Goal: Task Accomplishment & Management: Manage account settings

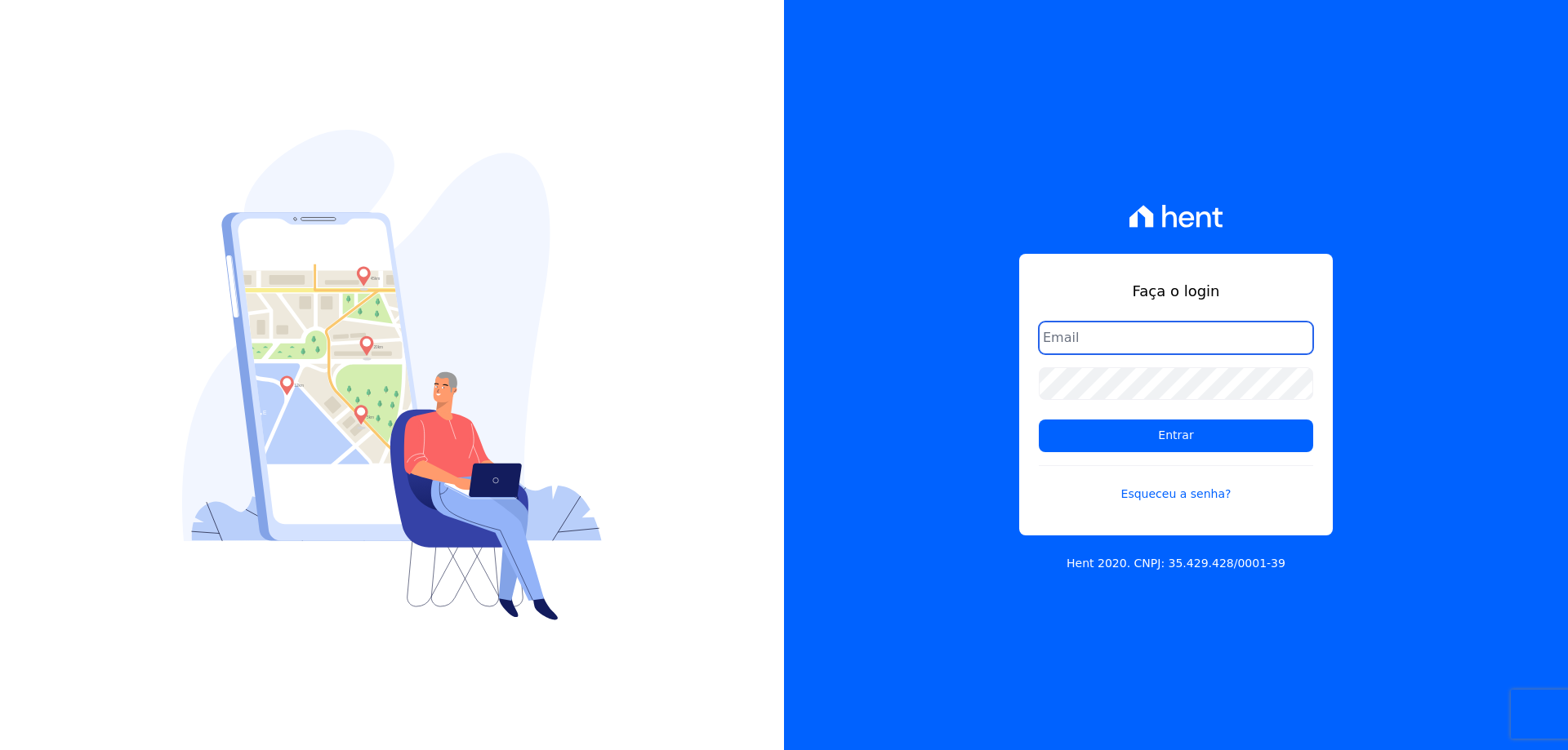
click at [1155, 329] on input "email" at bounding box center [1176, 338] width 274 height 33
click at [1132, 338] on input "email" at bounding box center [1176, 338] width 274 height 33
type input "[PERSON_NAME][EMAIL_ADDRESS][DOMAIN_NAME]"
click at [1201, 477] on link "Esqueceu a senha?" at bounding box center [1176, 483] width 274 height 37
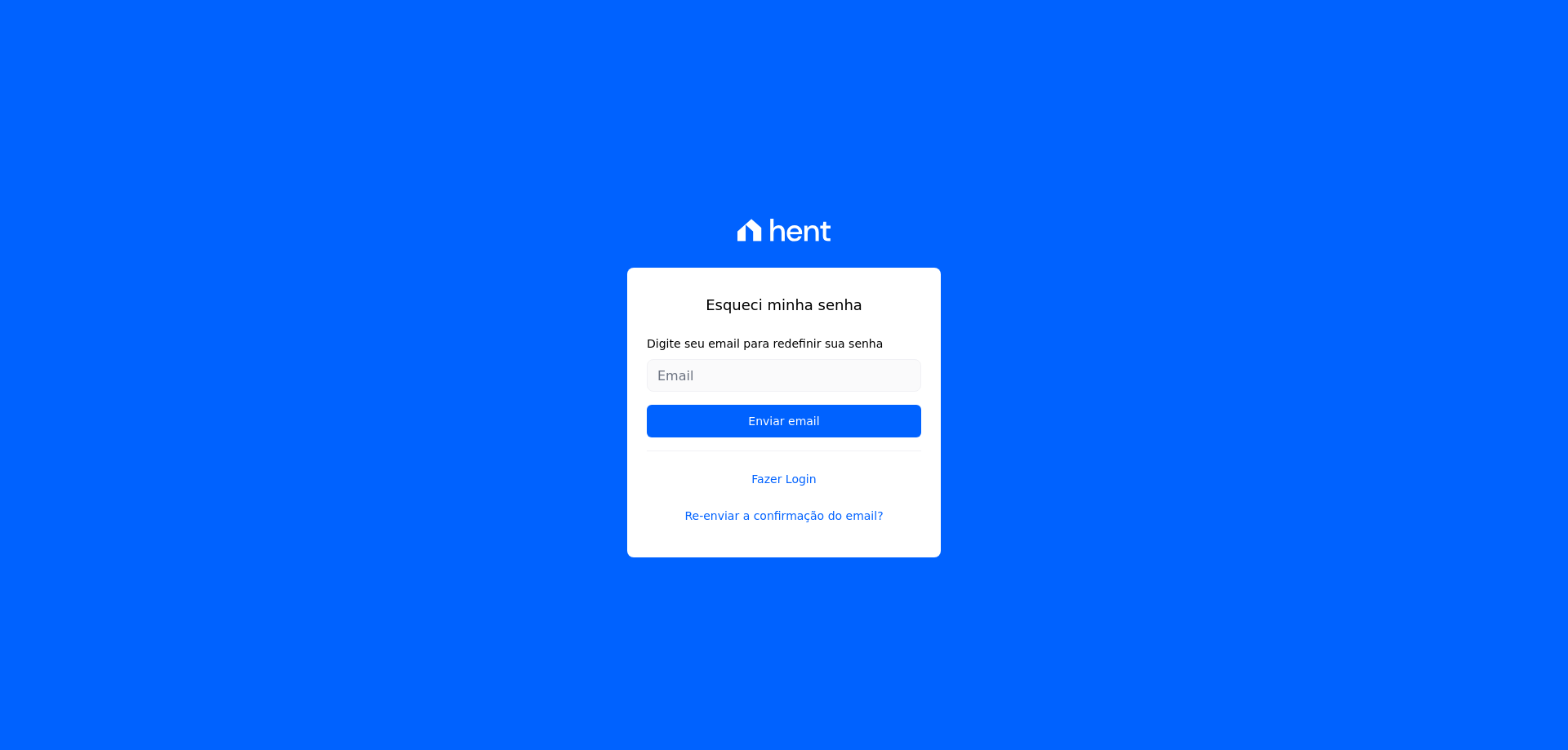
click at [822, 387] on input "Digite seu email para redefinir sua senha" at bounding box center [784, 375] width 274 height 33
type input "[PERSON_NAME][EMAIL_ADDRESS][DOMAIN_NAME]"
click at [841, 439] on form "Digite seu email para redefinir sua senha [PERSON_NAME][EMAIL_ADDRESS][DOMAIN_N…" at bounding box center [784, 393] width 274 height 115
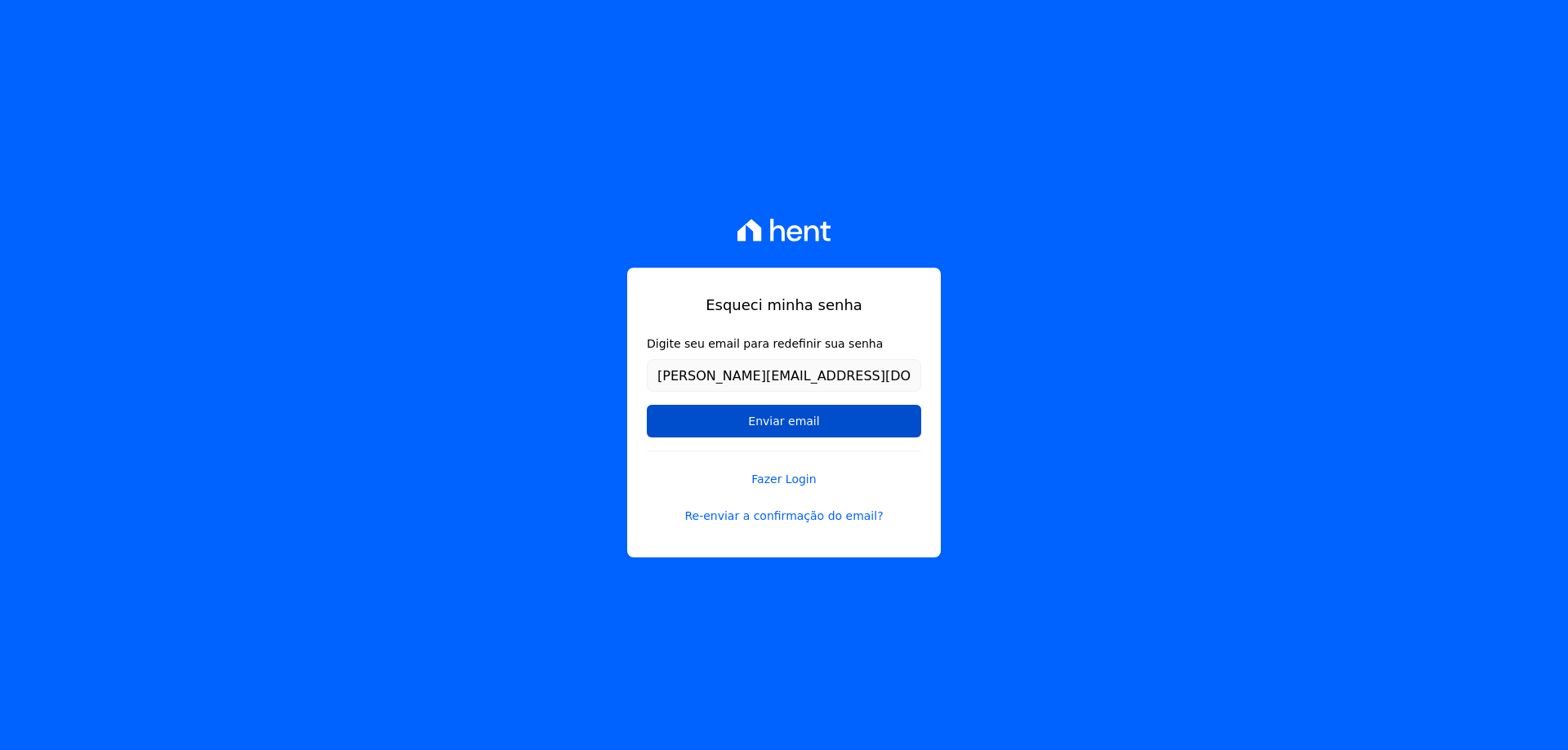
click at [841, 434] on input "Enviar email" at bounding box center [784, 421] width 274 height 33
click at [843, 426] on input "Enviar email" at bounding box center [784, 421] width 274 height 33
click at [760, 441] on form "Digite seu email para redefinir sua senha rodrigo.tecds@gmail.com Enviar email" at bounding box center [784, 393] width 274 height 115
click at [761, 433] on input "Enviar email" at bounding box center [784, 421] width 274 height 33
click at [766, 421] on input "Enviar email" at bounding box center [784, 421] width 274 height 33
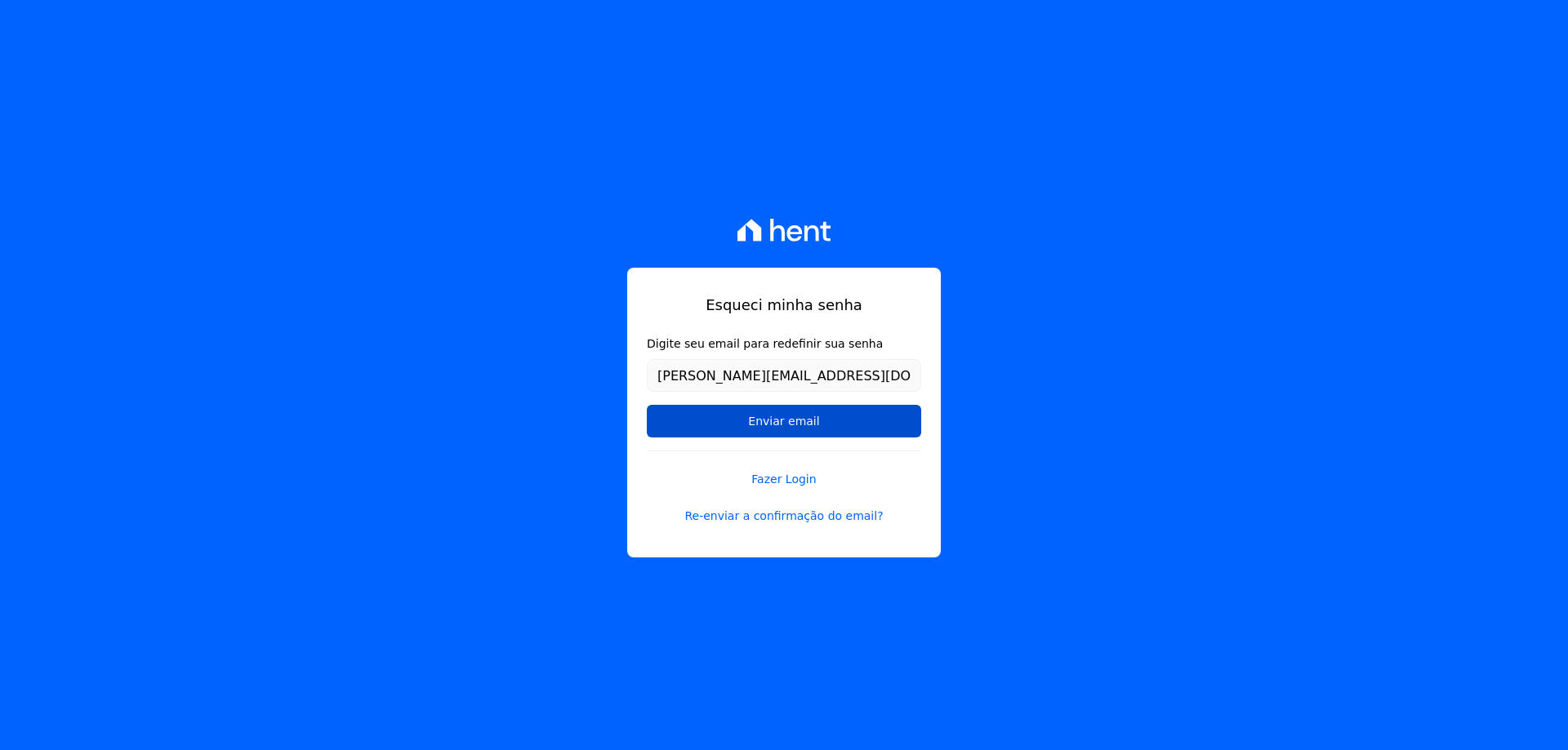
click at [737, 422] on input "Enviar email" at bounding box center [784, 421] width 274 height 33
click at [776, 511] on link "Re-enviar a confirmação do email?" at bounding box center [784, 516] width 274 height 17
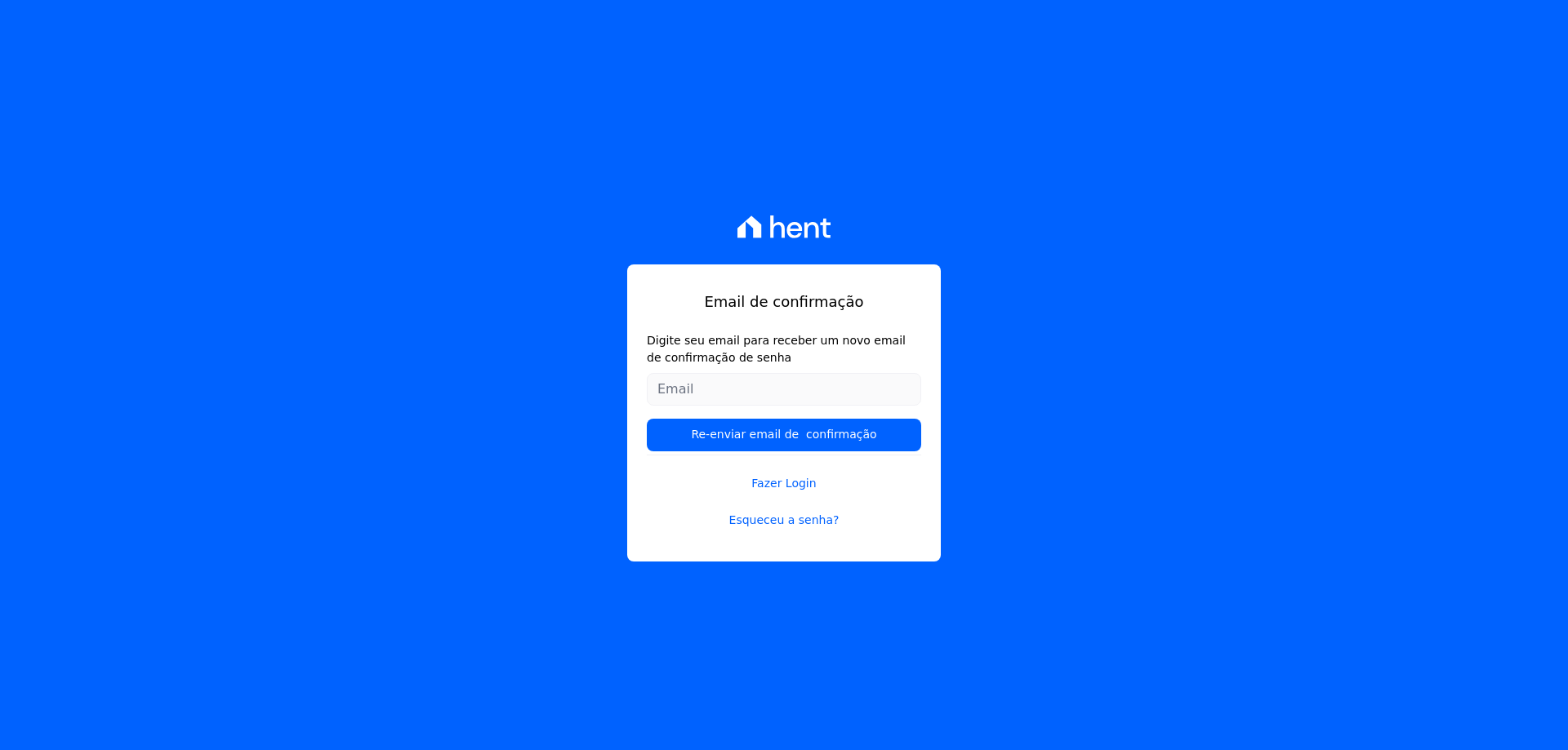
click at [733, 386] on input "Digite seu email para receber um novo email de confirmação de senha" at bounding box center [784, 389] width 274 height 33
click at [783, 486] on link "Fazer Login" at bounding box center [784, 472] width 274 height 37
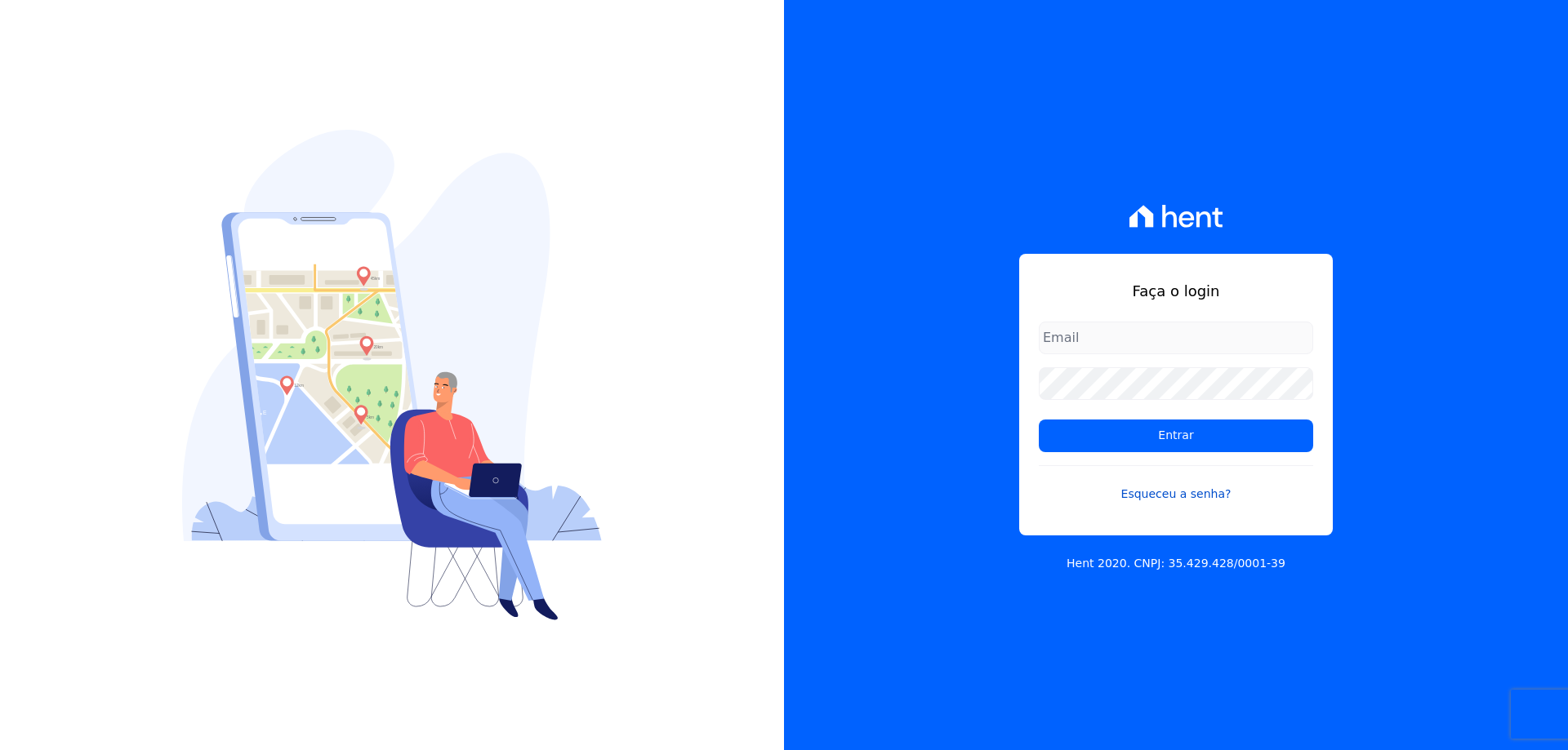
click at [1208, 492] on link "Esqueceu a senha?" at bounding box center [1176, 483] width 274 height 37
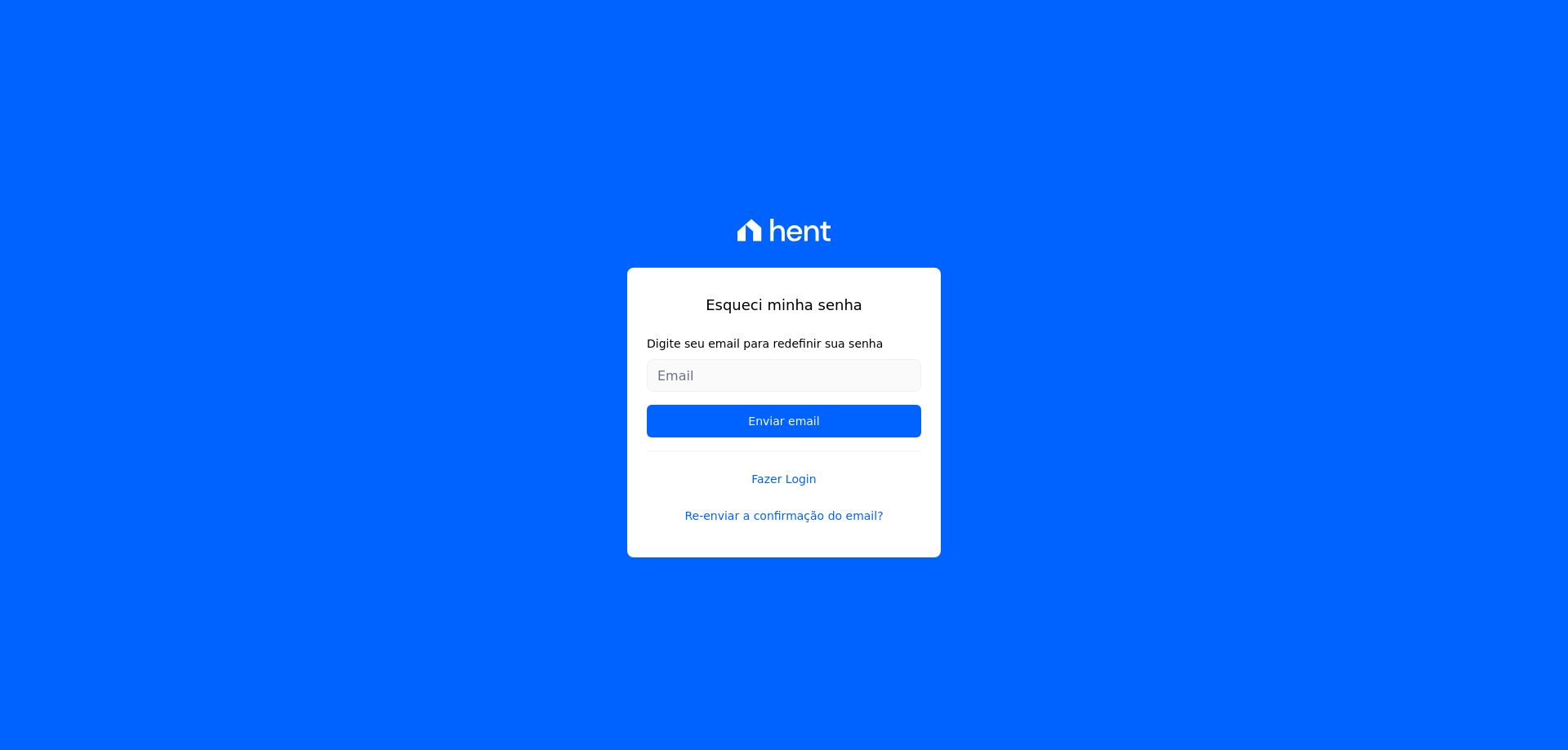
click at [788, 375] on input "Digite seu email para redefinir sua senha" at bounding box center [784, 375] width 274 height 33
type input "[PERSON_NAME][EMAIL_ADDRESS][DOMAIN_NAME]"
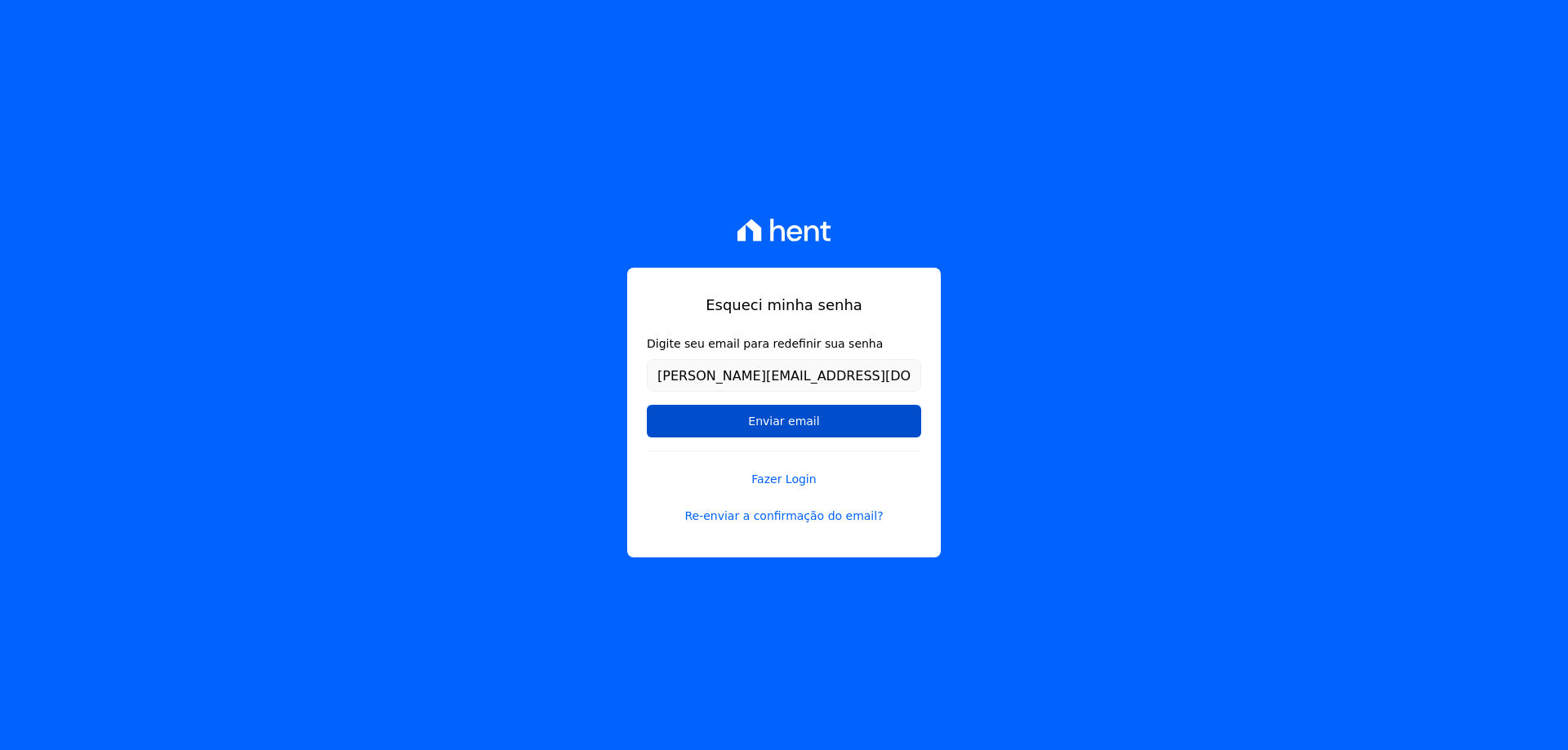
click at [788, 420] on input "Enviar email" at bounding box center [784, 421] width 274 height 33
click at [791, 419] on input "Enviar email" at bounding box center [784, 421] width 274 height 33
click at [792, 426] on input "Enviar email" at bounding box center [784, 421] width 274 height 33
click at [820, 423] on input "Enviar email" at bounding box center [784, 421] width 274 height 33
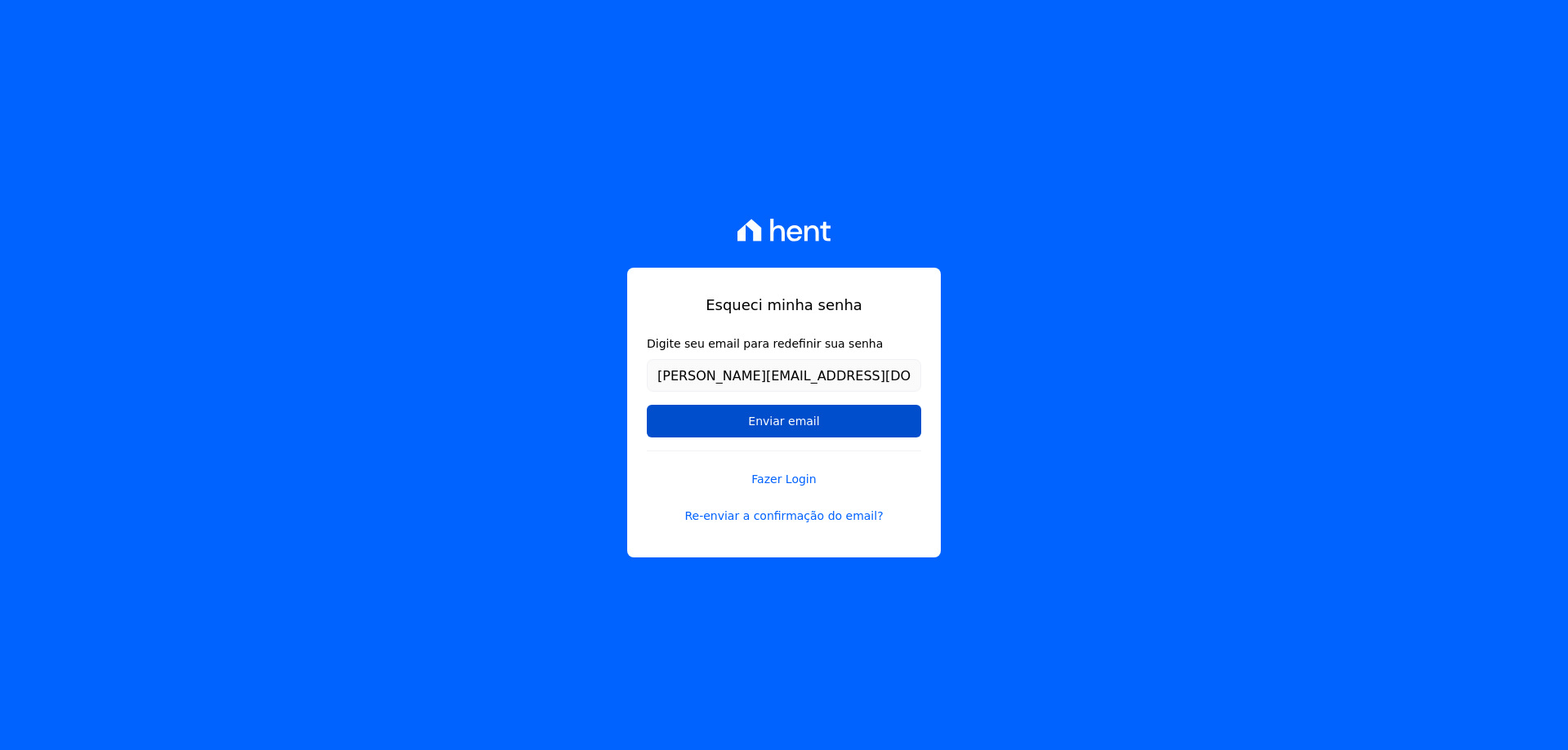
click at [820, 423] on input "Enviar email" at bounding box center [784, 421] width 274 height 33
click at [818, 419] on input "Enviar email" at bounding box center [784, 421] width 274 height 33
